Goal: Information Seeking & Learning: Learn about a topic

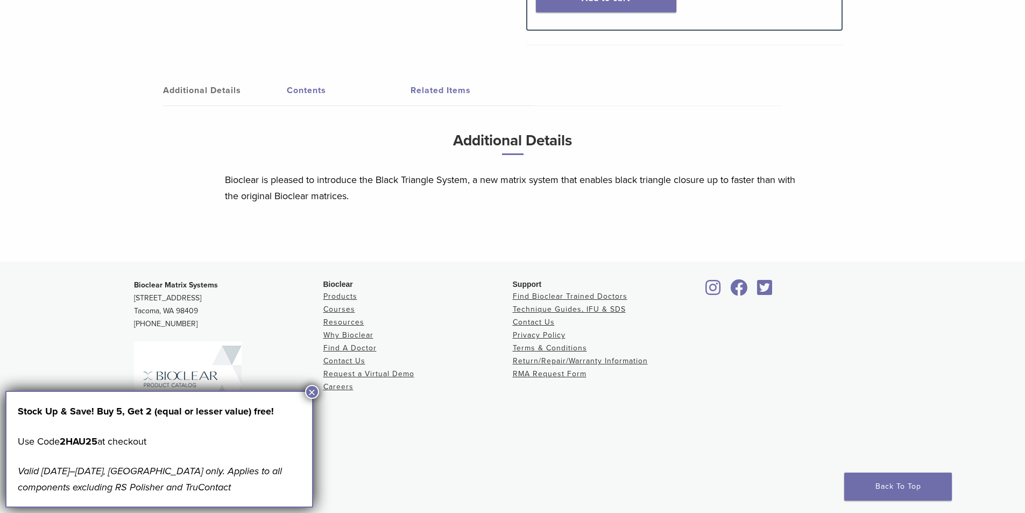
scroll to position [558, 0]
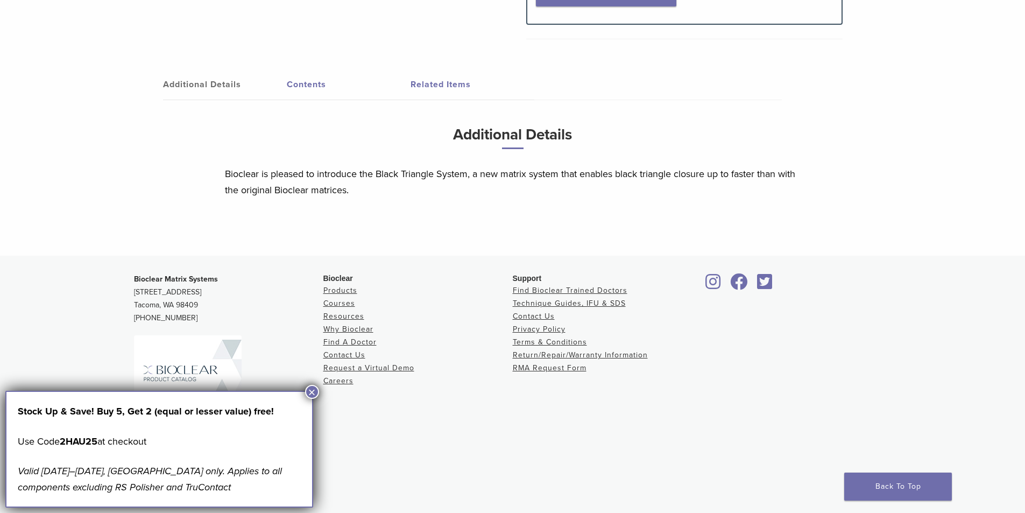
click at [411, 90] on link "Related Items" at bounding box center [472, 84] width 124 height 30
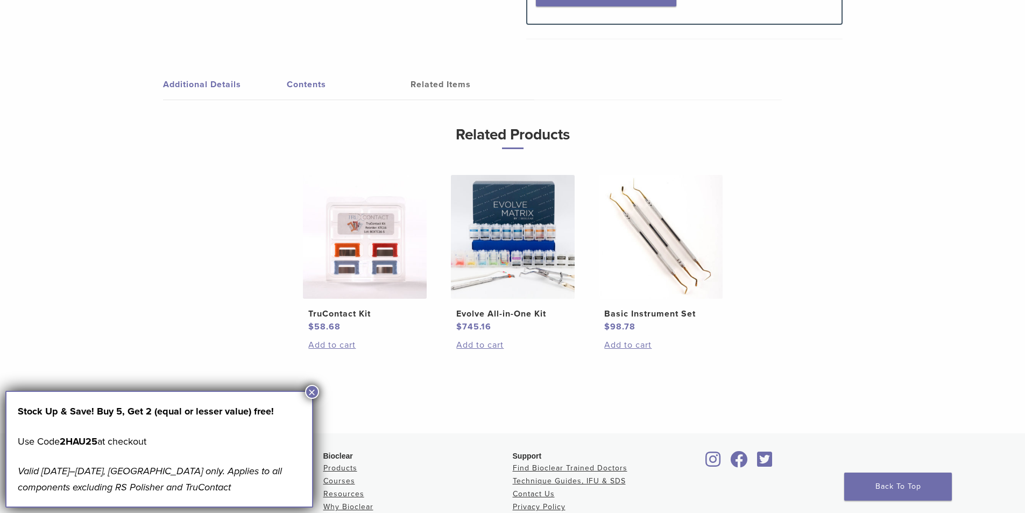
click at [387, 253] on img at bounding box center [365, 237] width 124 height 124
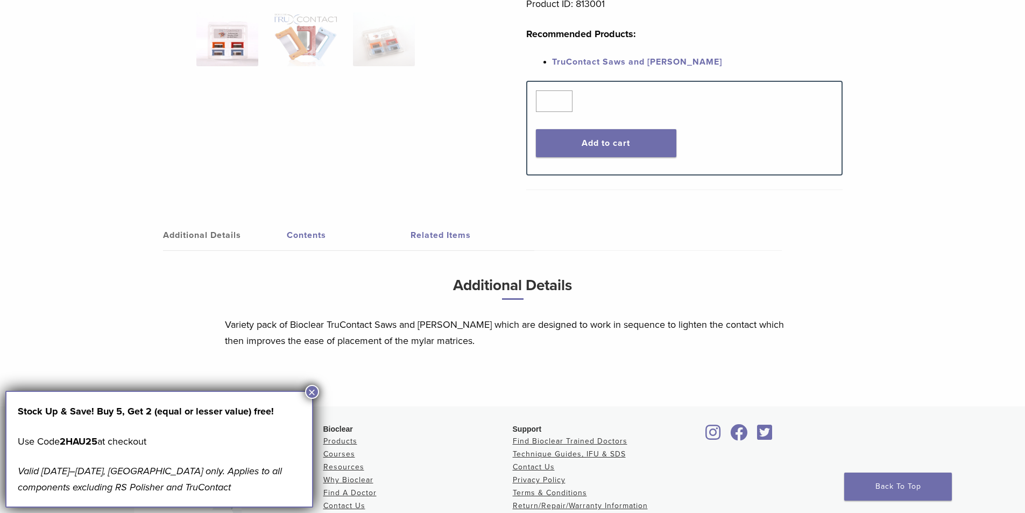
scroll to position [323, 0]
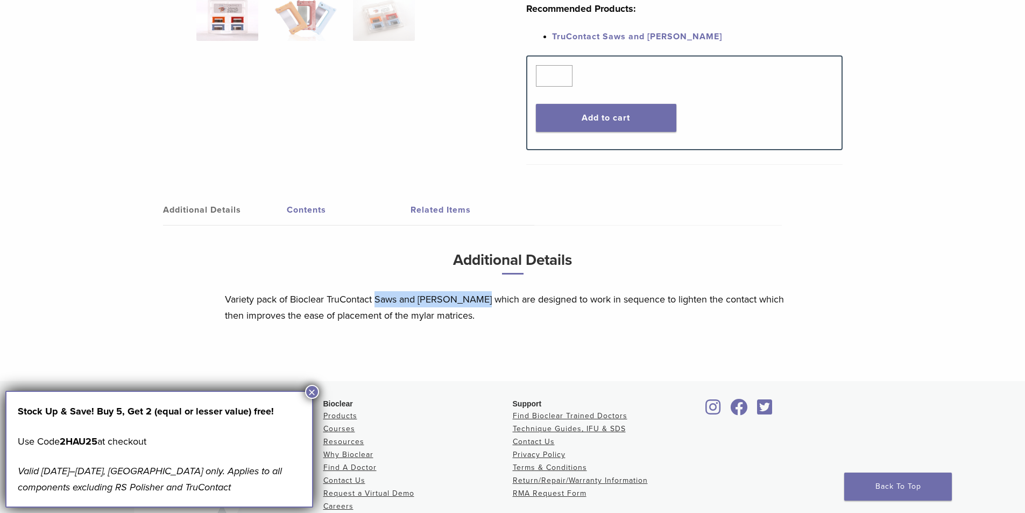
drag, startPoint x: 396, startPoint y: 297, endPoint x: 481, endPoint y: 305, distance: 85.9
click at [481, 305] on p "Variety pack of Bioclear TruContact Saws and [PERSON_NAME] which are designed t…" at bounding box center [513, 307] width 576 height 32
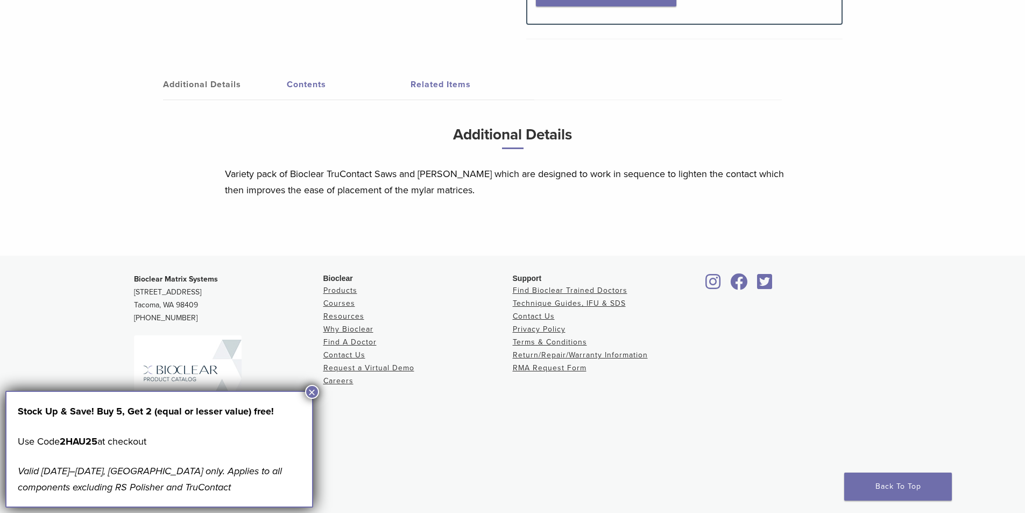
scroll to position [394, 0]
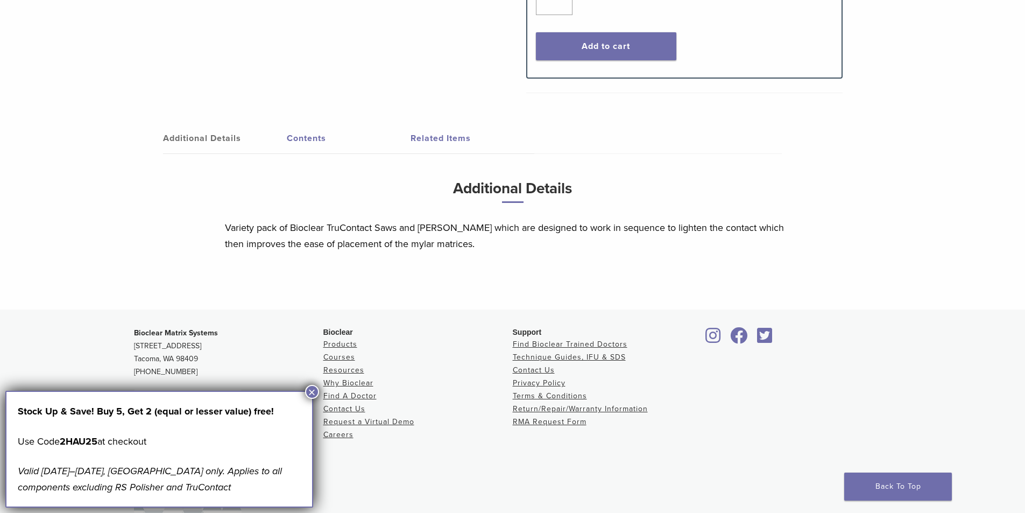
click at [313, 388] on button "×" at bounding box center [312, 392] width 14 height 14
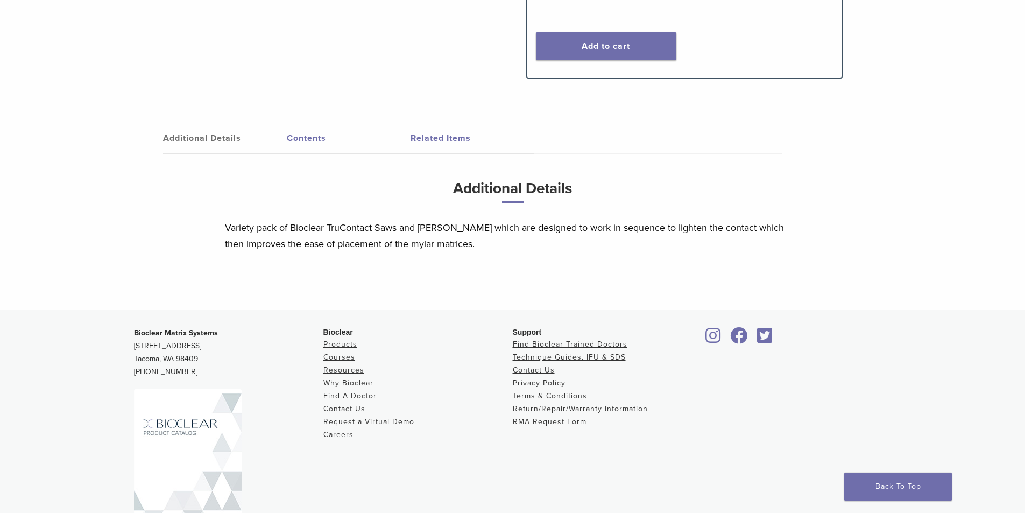
click at [227, 130] on link "Additional Details" at bounding box center [225, 138] width 124 height 30
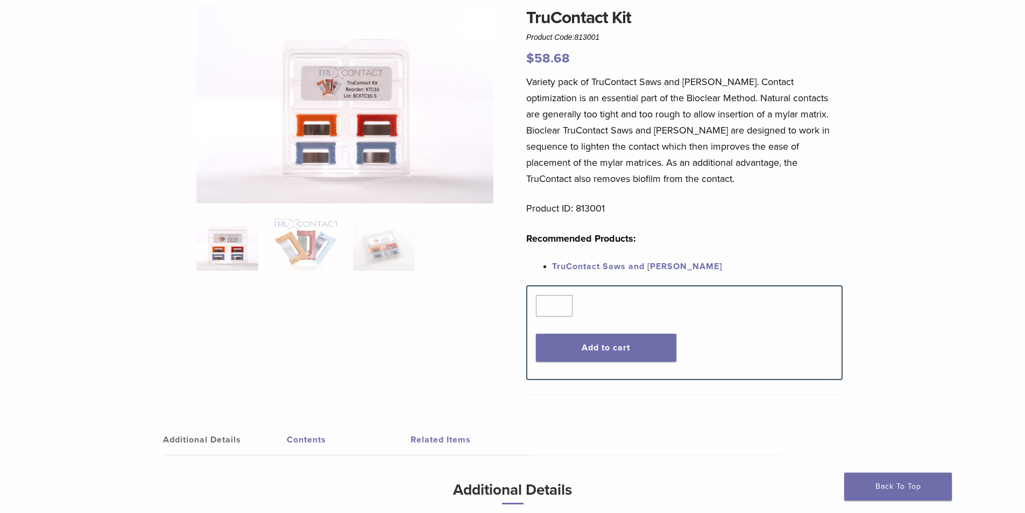
scroll to position [0, 0]
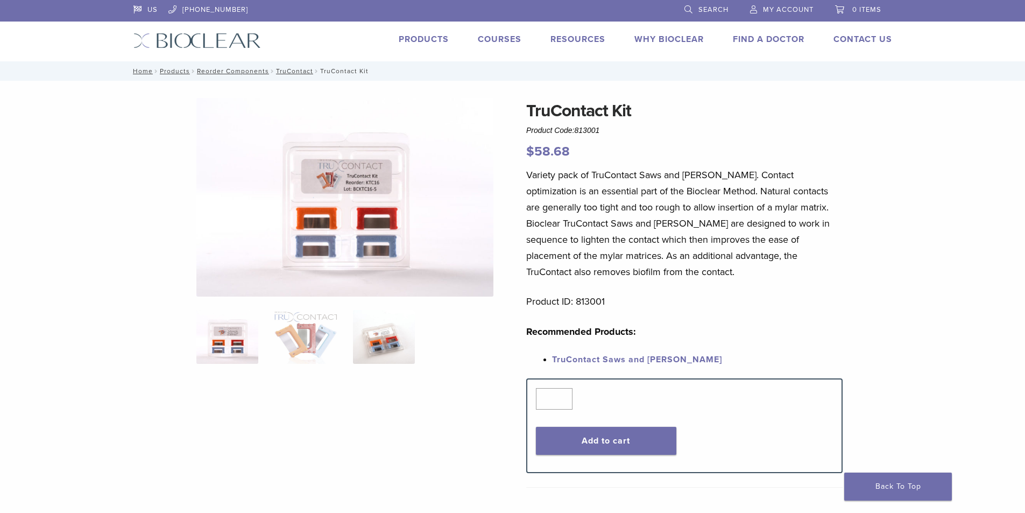
click at [360, 350] on img at bounding box center [384, 337] width 62 height 54
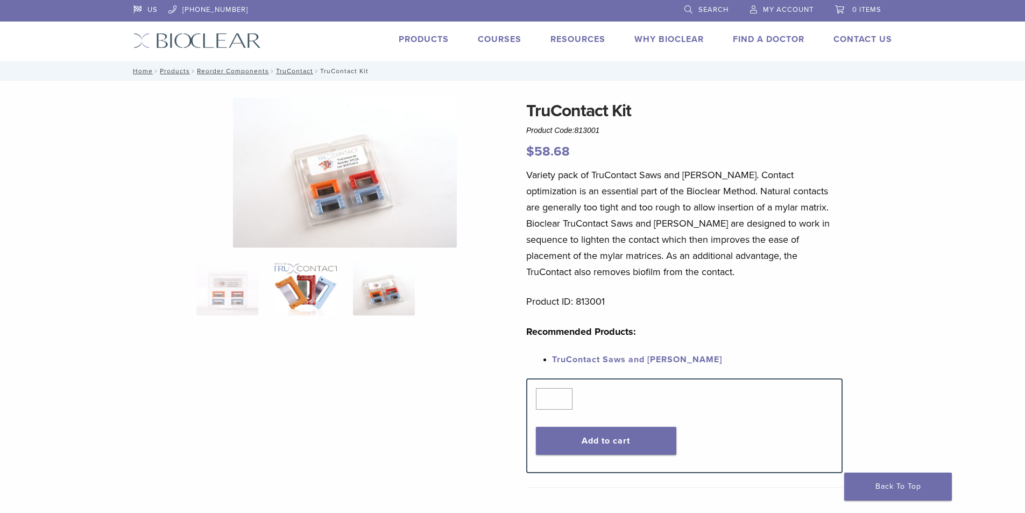
click at [306, 287] on img at bounding box center [305, 288] width 62 height 54
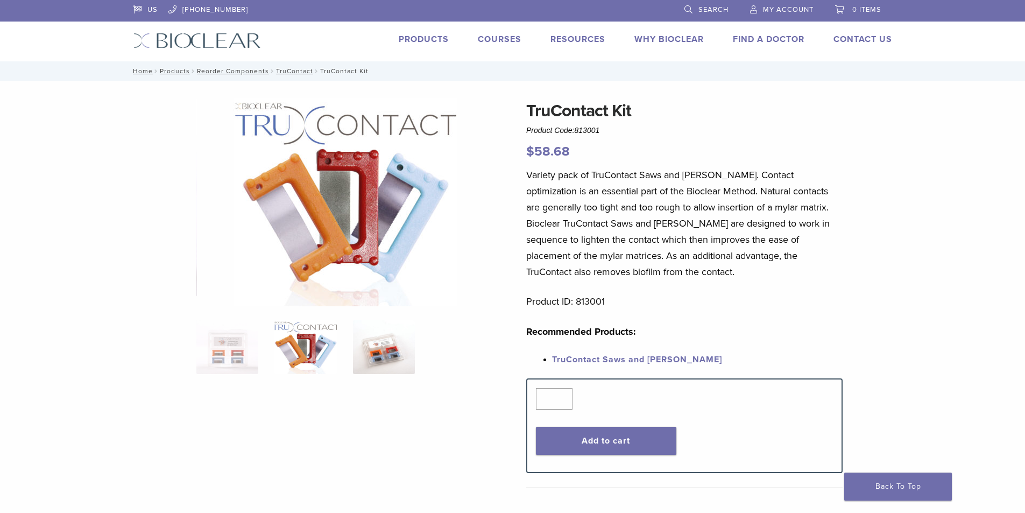
click at [402, 343] on img at bounding box center [384, 347] width 62 height 54
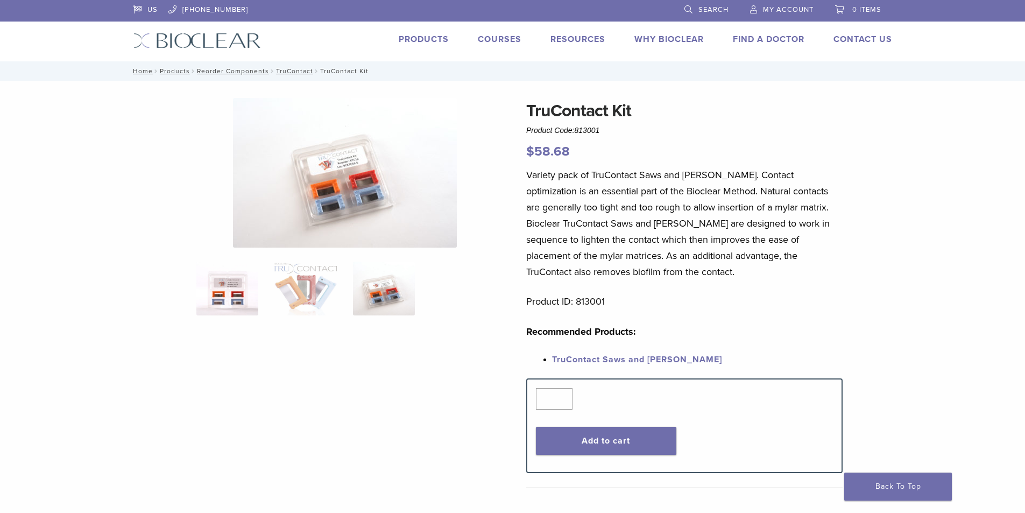
click at [214, 292] on img at bounding box center [227, 288] width 62 height 54
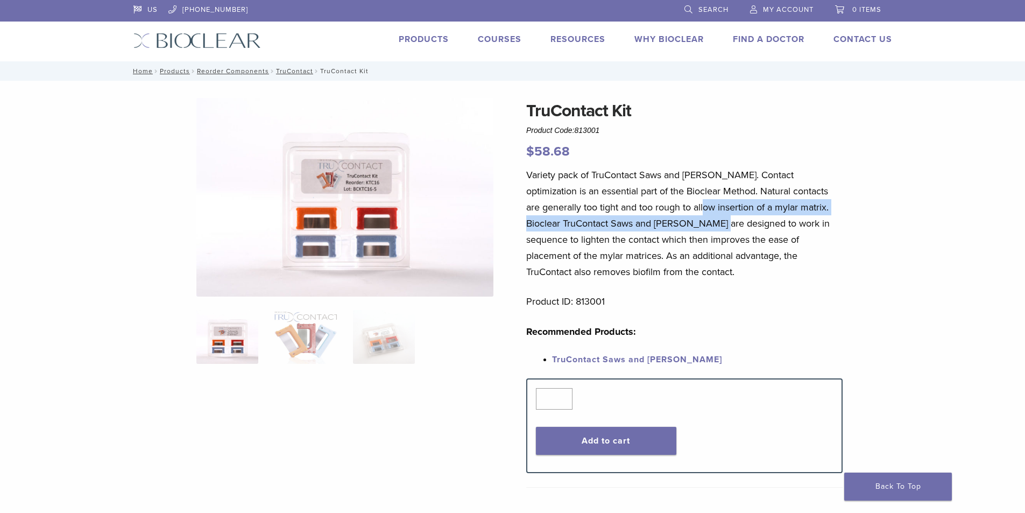
drag, startPoint x: 658, startPoint y: 214, endPoint x: 663, endPoint y: 231, distance: 17.2
click at [662, 229] on p "Variety pack of TruContact Saws and [PERSON_NAME]. Contact optimization is an e…" at bounding box center [684, 223] width 316 height 113
click at [663, 231] on p "Variety pack of TruContact Saws and [PERSON_NAME]. Contact optimization is an e…" at bounding box center [684, 223] width 316 height 113
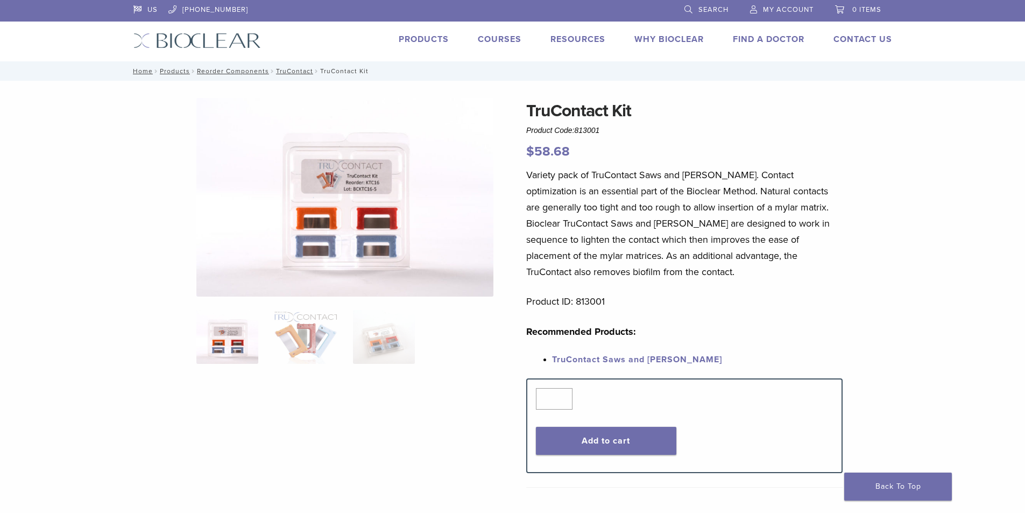
click at [648, 357] on link "TruContact Saws and [PERSON_NAME]" at bounding box center [637, 359] width 170 height 11
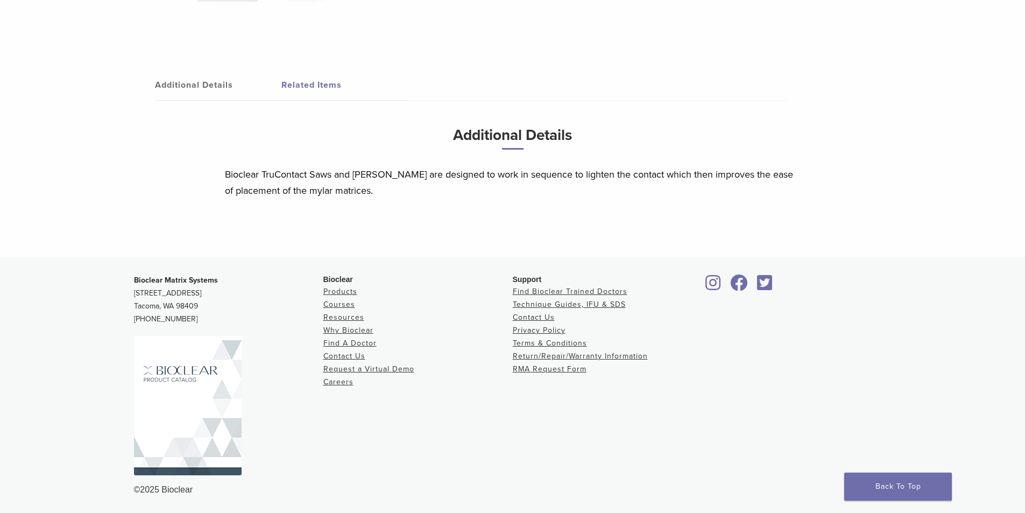
scroll to position [498, 0]
